Goal: Task Accomplishment & Management: Use online tool/utility

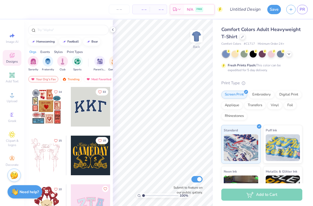
click at [42, 108] on div at bounding box center [47, 107] width 40 height 40
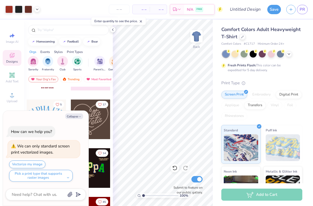
scroll to position [134, 0]
click at [76, 118] on button "Collapse" at bounding box center [74, 116] width 18 height 6
type textarea "x"
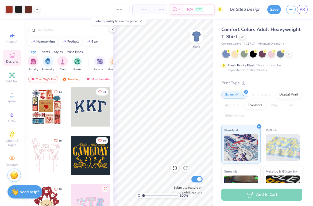
scroll to position [0, 0]
click at [301, 7] on span "PR" at bounding box center [301, 9] width 5 height 6
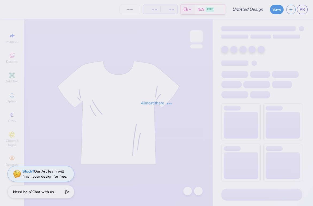
type input "ZETAUS Mock Design"
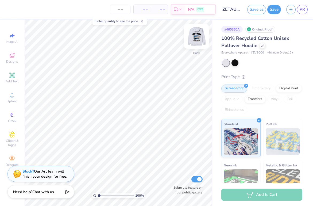
click at [196, 33] on img at bounding box center [196, 36] width 21 height 21
